Goal: Information Seeking & Learning: Learn about a topic

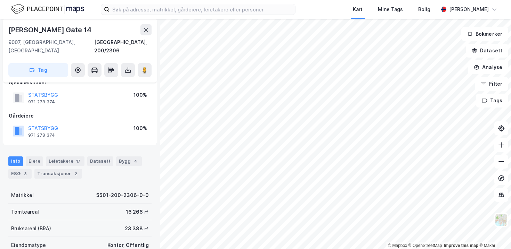
scroll to position [14, 0]
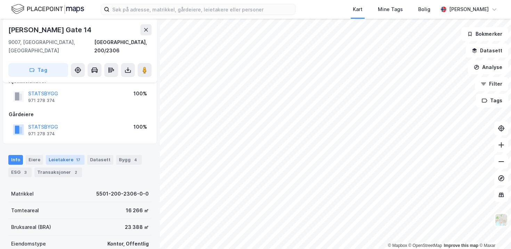
click at [63, 155] on div "Leietakere 17" at bounding box center [65, 160] width 39 height 10
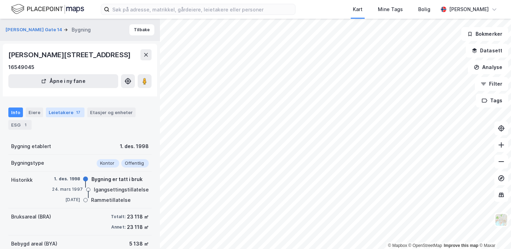
click at [70, 117] on div "Leietakere 17" at bounding box center [65, 113] width 39 height 10
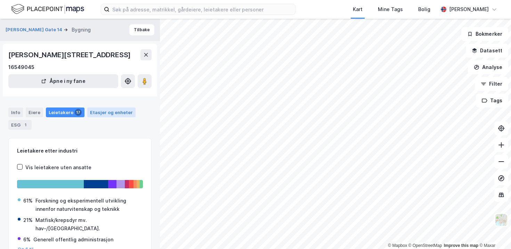
click at [107, 116] on div "Etasjer og enheter" at bounding box center [111, 112] width 43 height 6
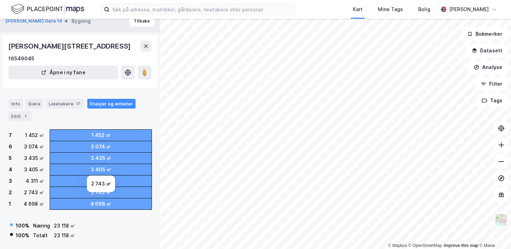
scroll to position [20, 0]
